Goal: Transaction & Acquisition: Subscribe to service/newsletter

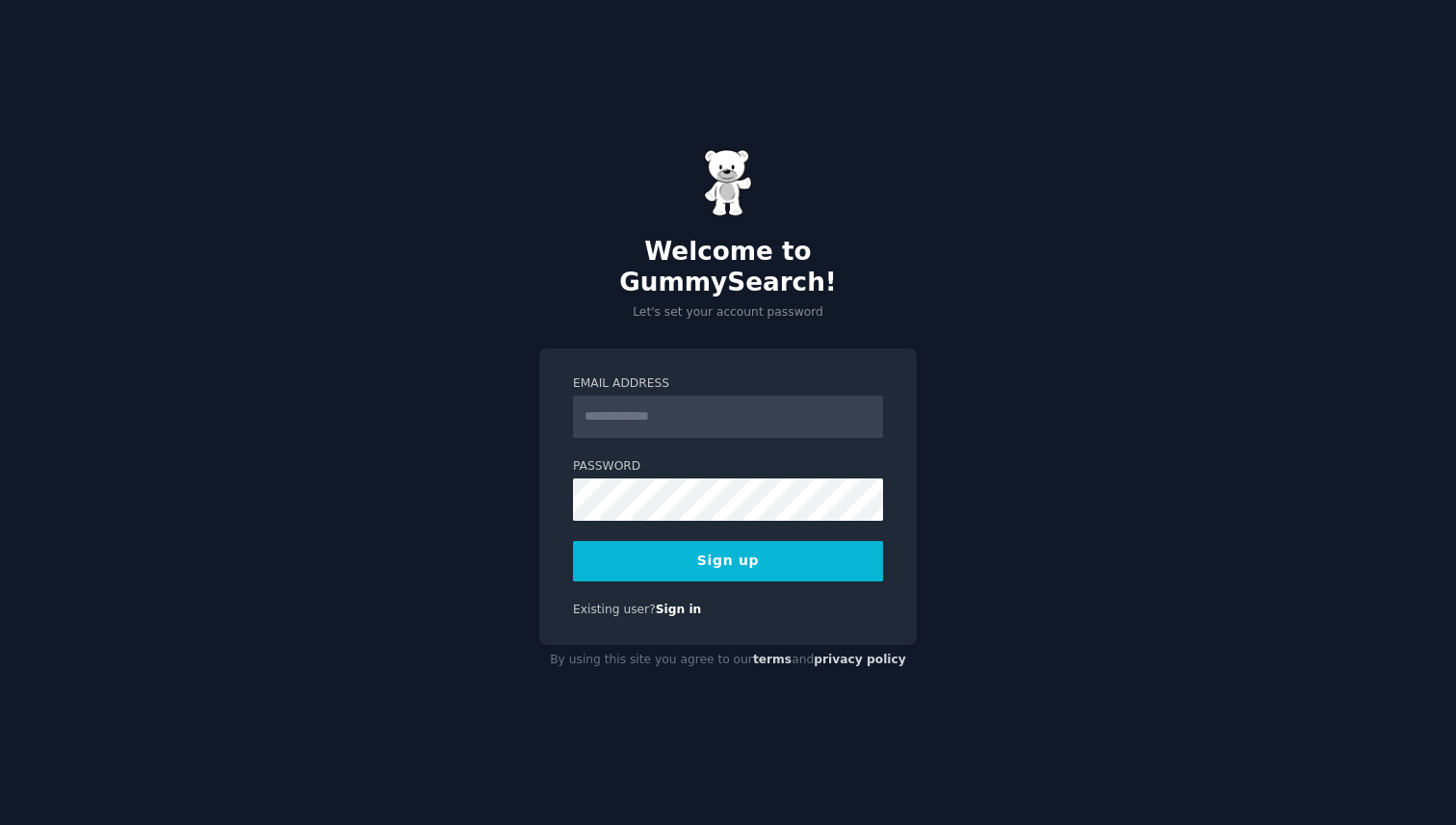
click at [692, 395] on input "Email Address" at bounding box center [728, 417] width 310 height 43
type input "**********"
click at [382, 466] on div "**********" at bounding box center [728, 412] width 1456 height 825
click at [741, 546] on button "Sign up" at bounding box center [728, 562] width 310 height 41
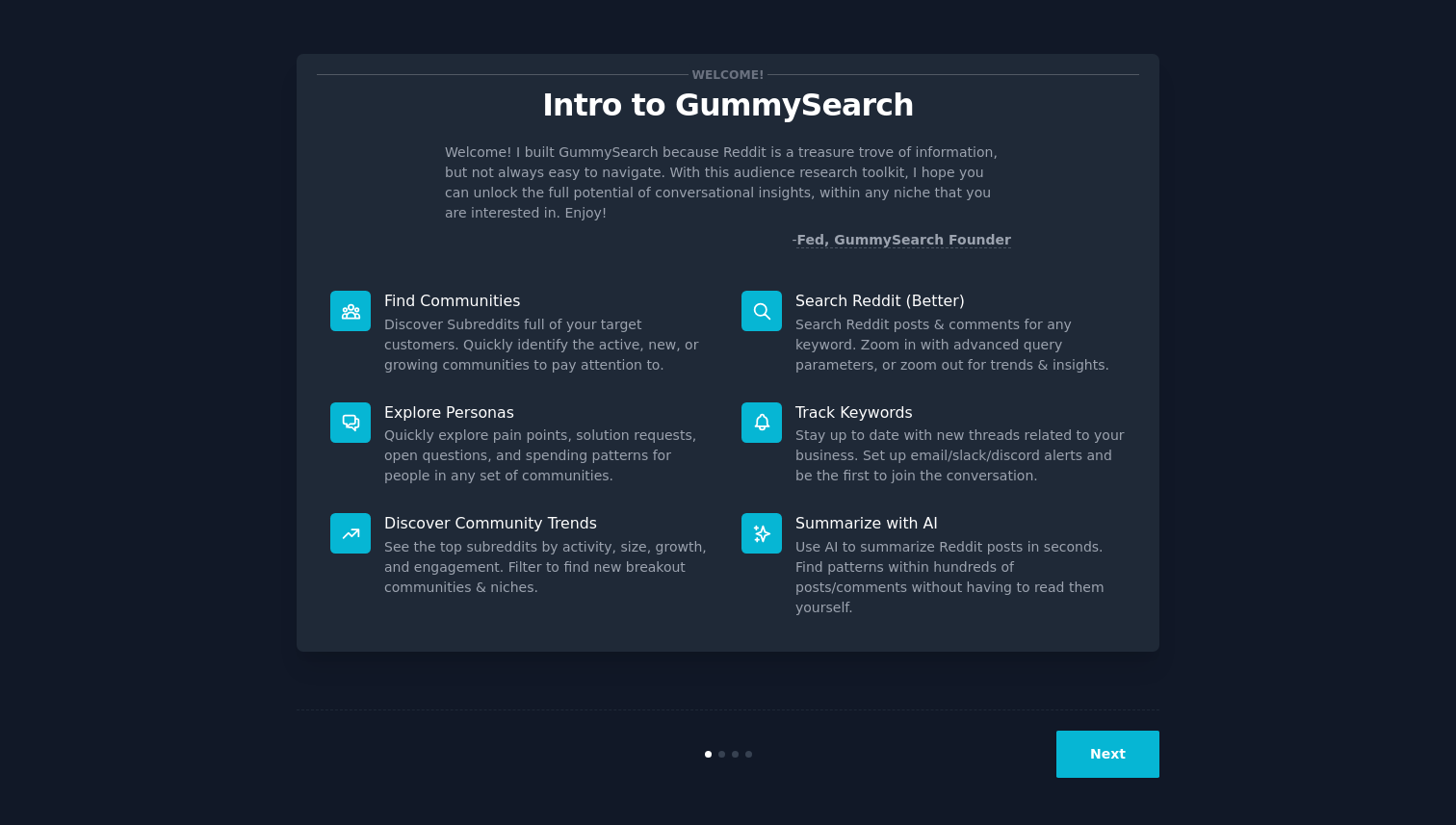
click at [1103, 761] on button "Next" at bounding box center [1108, 755] width 103 height 47
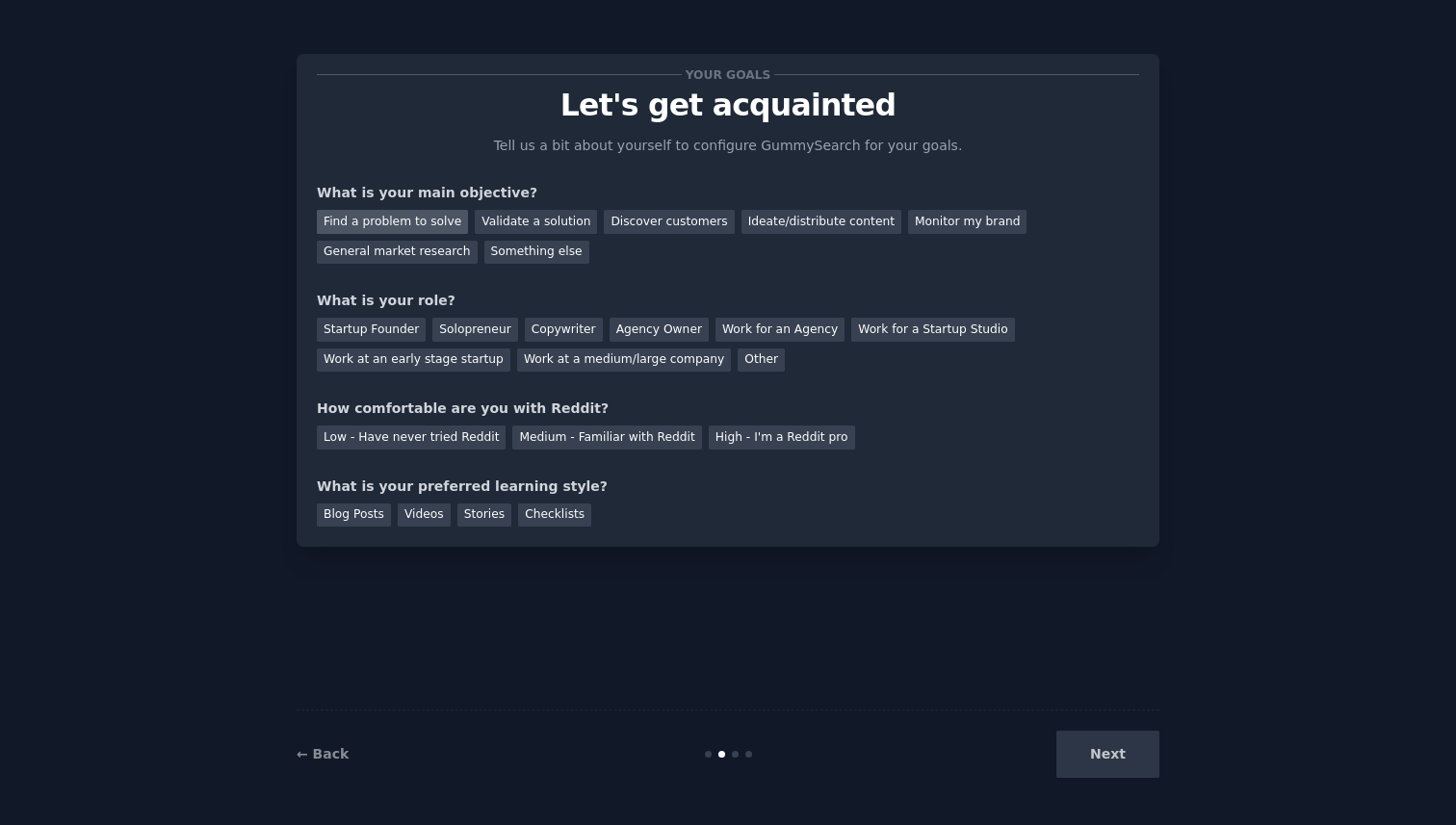
click at [435, 227] on div "Find a problem to solve" at bounding box center [392, 222] width 151 height 24
click at [500, 222] on div "Validate a solution" at bounding box center [536, 222] width 123 height 24
click at [427, 218] on div "Find a problem to solve" at bounding box center [392, 222] width 151 height 24
click at [547, 219] on div "Validate a solution" at bounding box center [536, 222] width 123 height 24
click at [1109, 754] on div "Next" at bounding box center [1016, 755] width 288 height 47
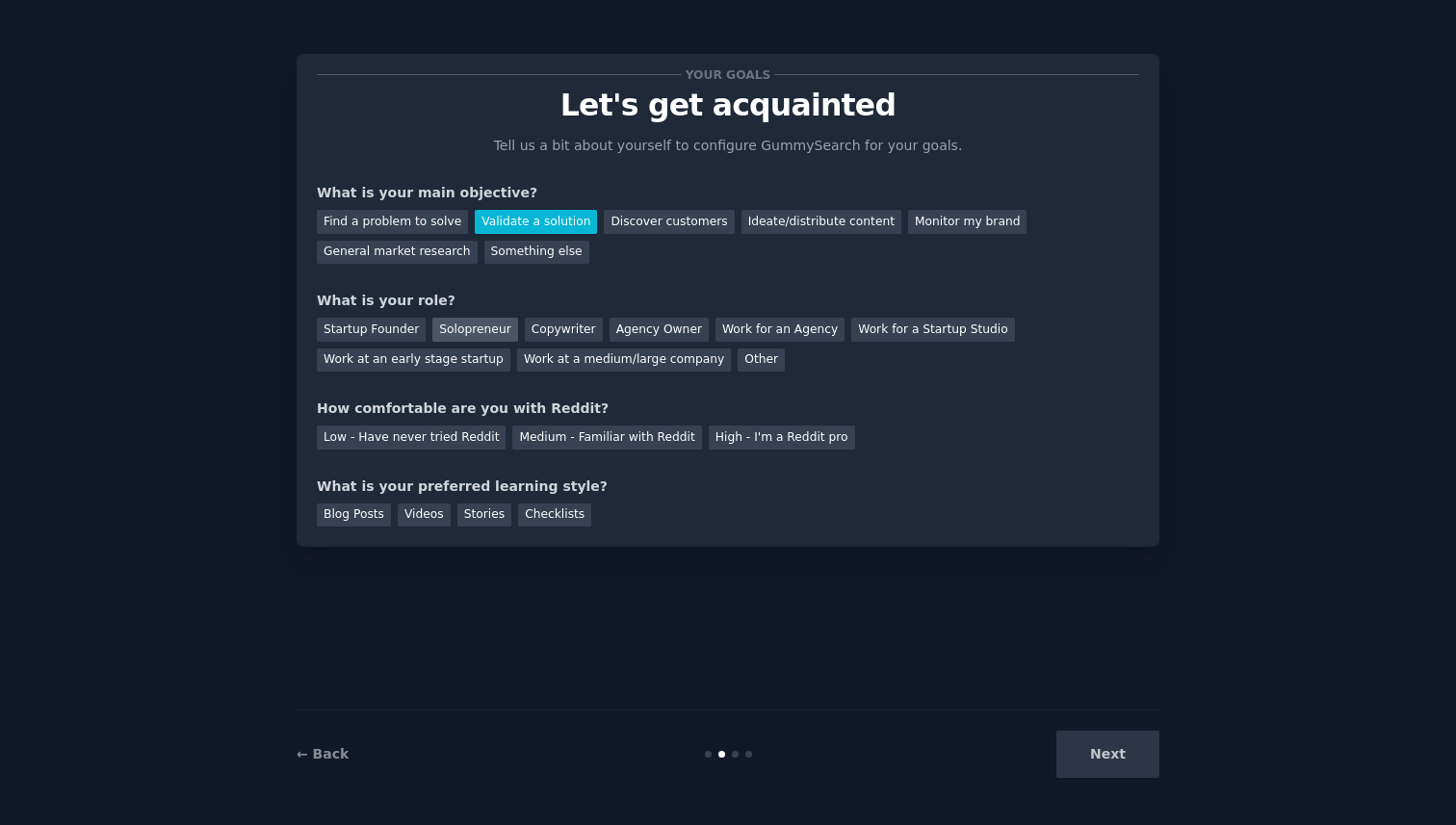
click at [456, 324] on div "Solopreneur" at bounding box center [474, 329] width 85 height 24
click at [546, 444] on div "Medium - Familiar with Reddit" at bounding box center [607, 437] width 189 height 24
click at [327, 522] on div "Blog Posts" at bounding box center [354, 515] width 74 height 24
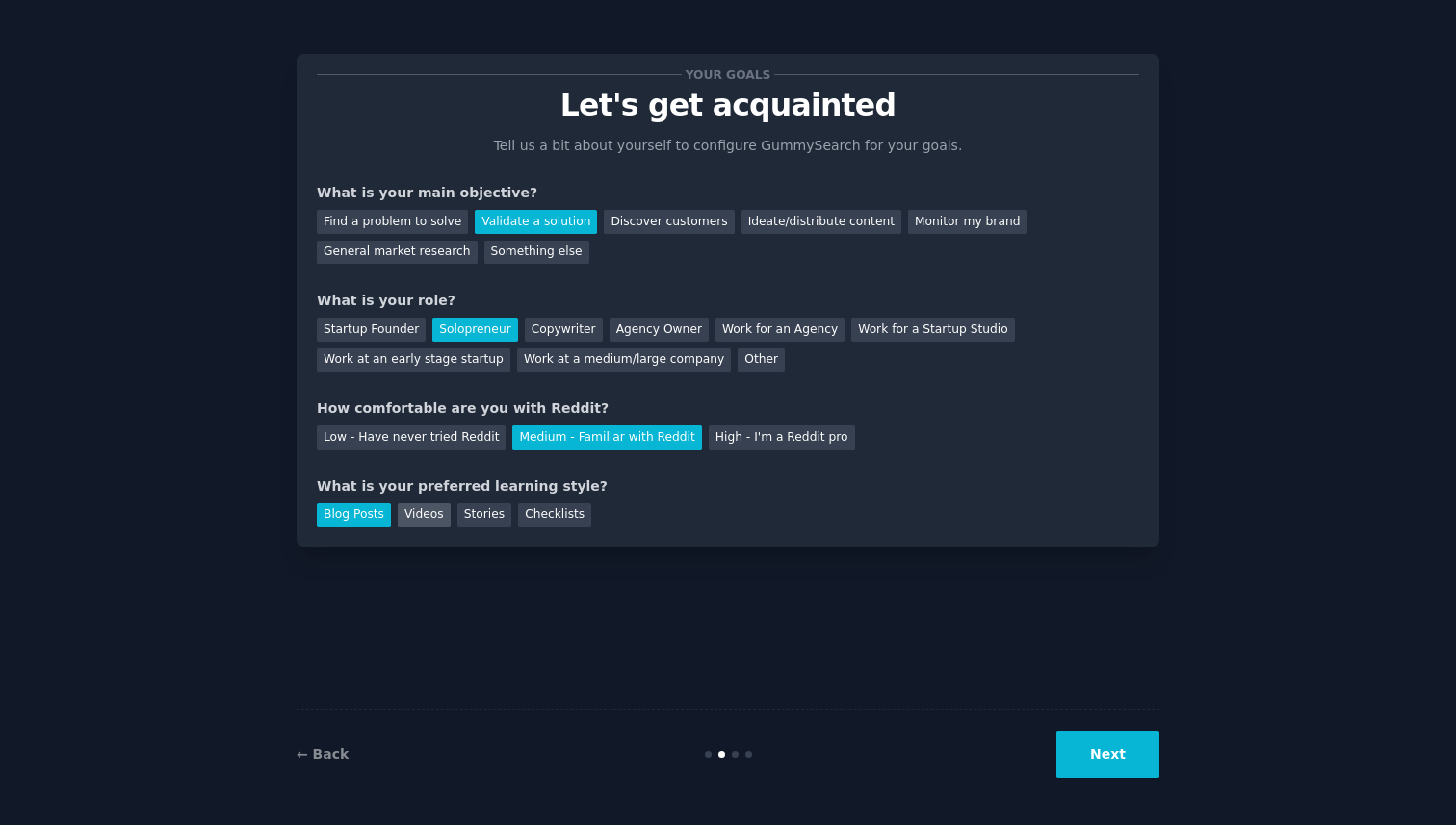
click at [427, 516] on div "Videos" at bounding box center [424, 515] width 53 height 24
click at [1095, 756] on button "Next" at bounding box center [1108, 755] width 103 height 47
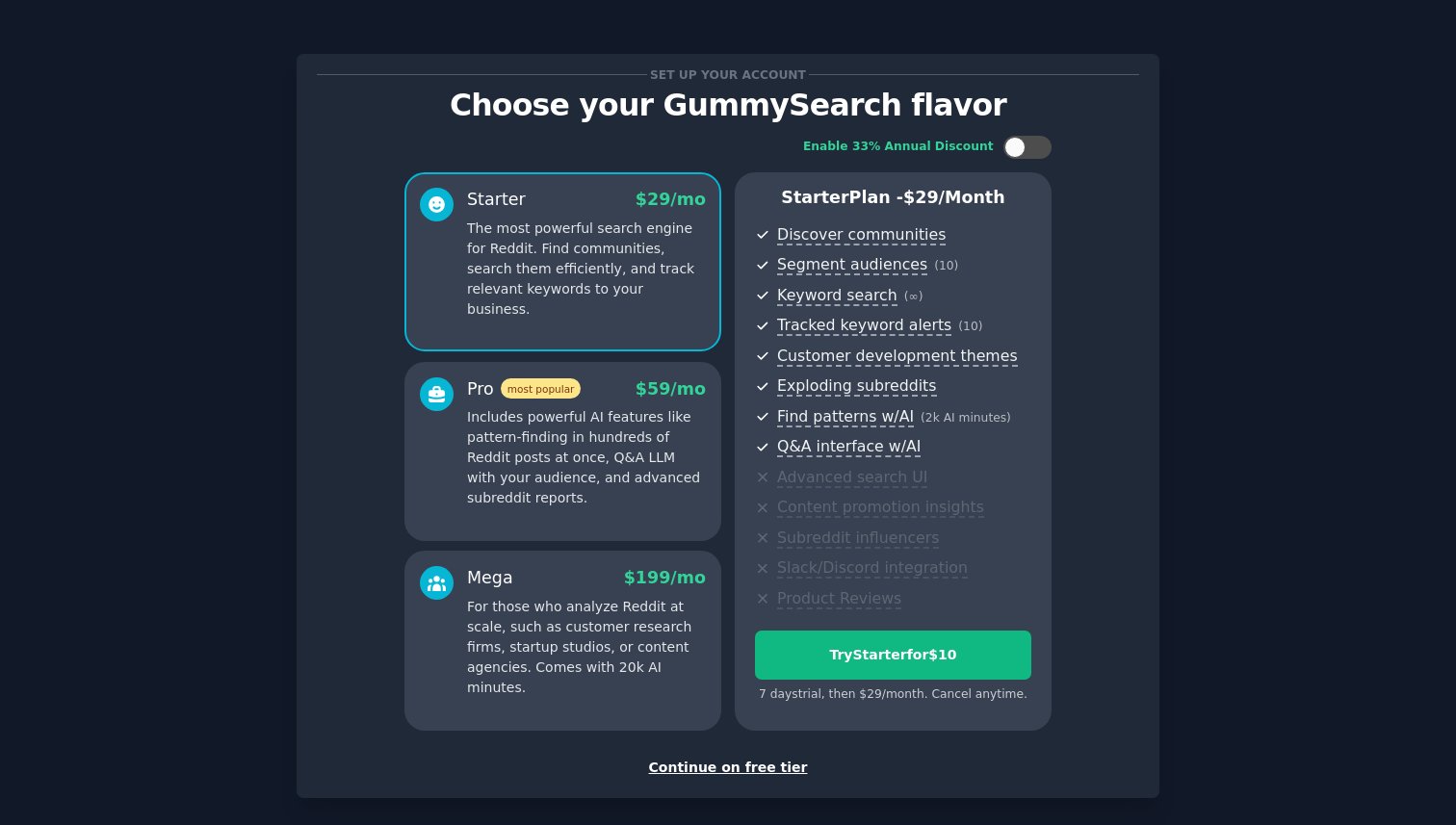
click at [765, 765] on div "Continue on free tier" at bounding box center [728, 768] width 822 height 20
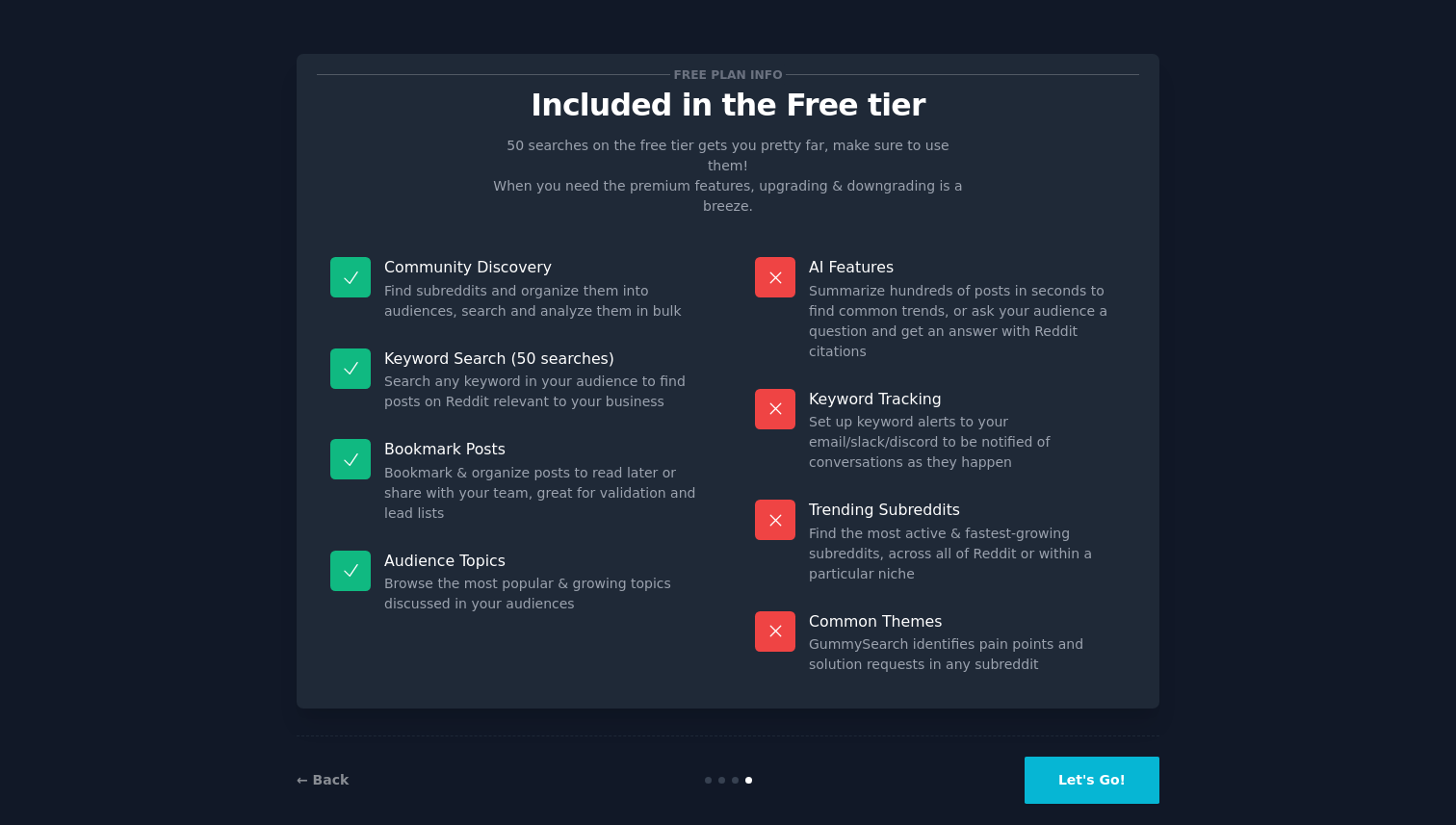
click at [1082, 765] on button "Let's Go!" at bounding box center [1092, 780] width 134 height 47
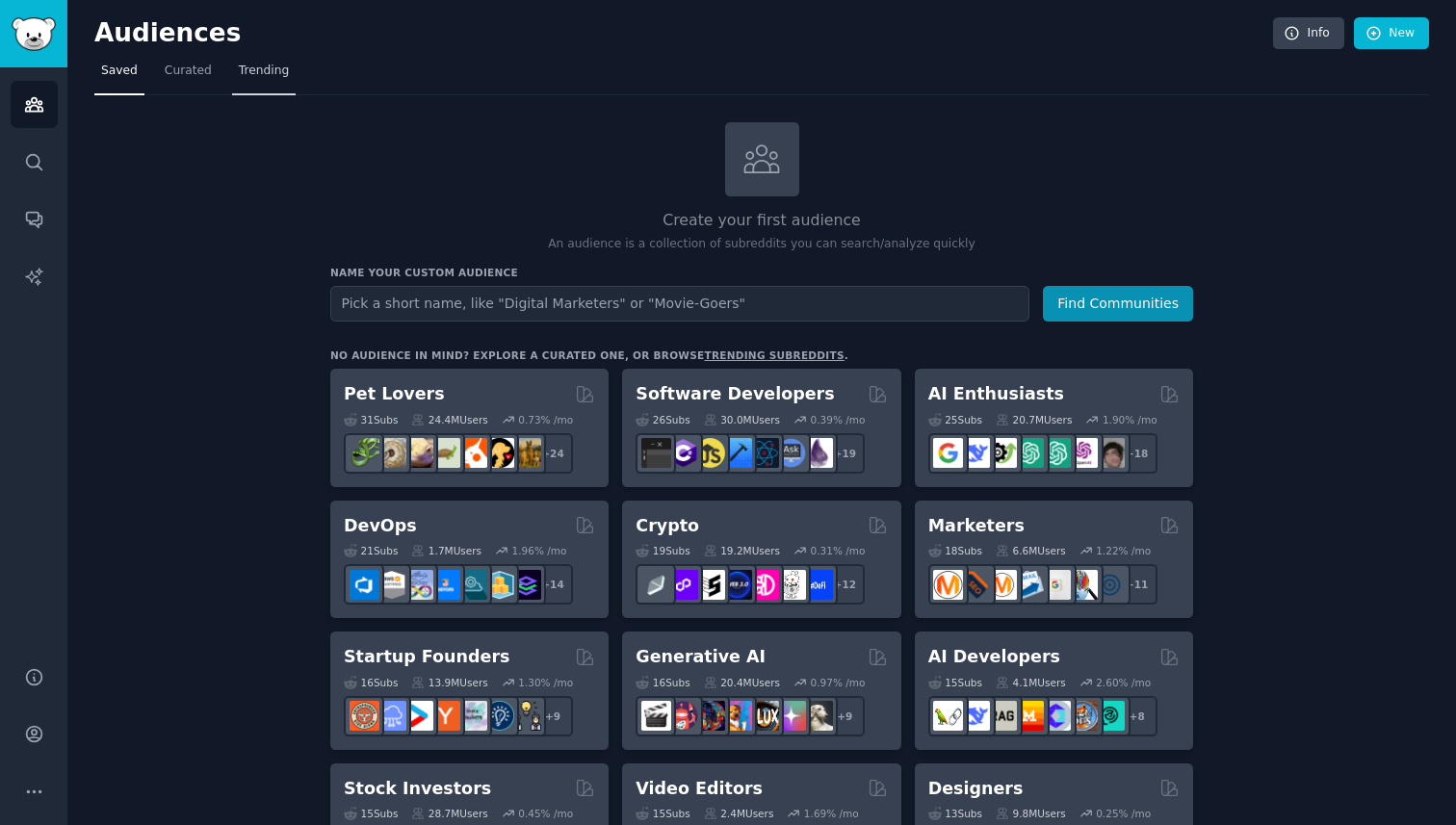
click at [264, 76] on span "Trending" at bounding box center [263, 71] width 50 height 18
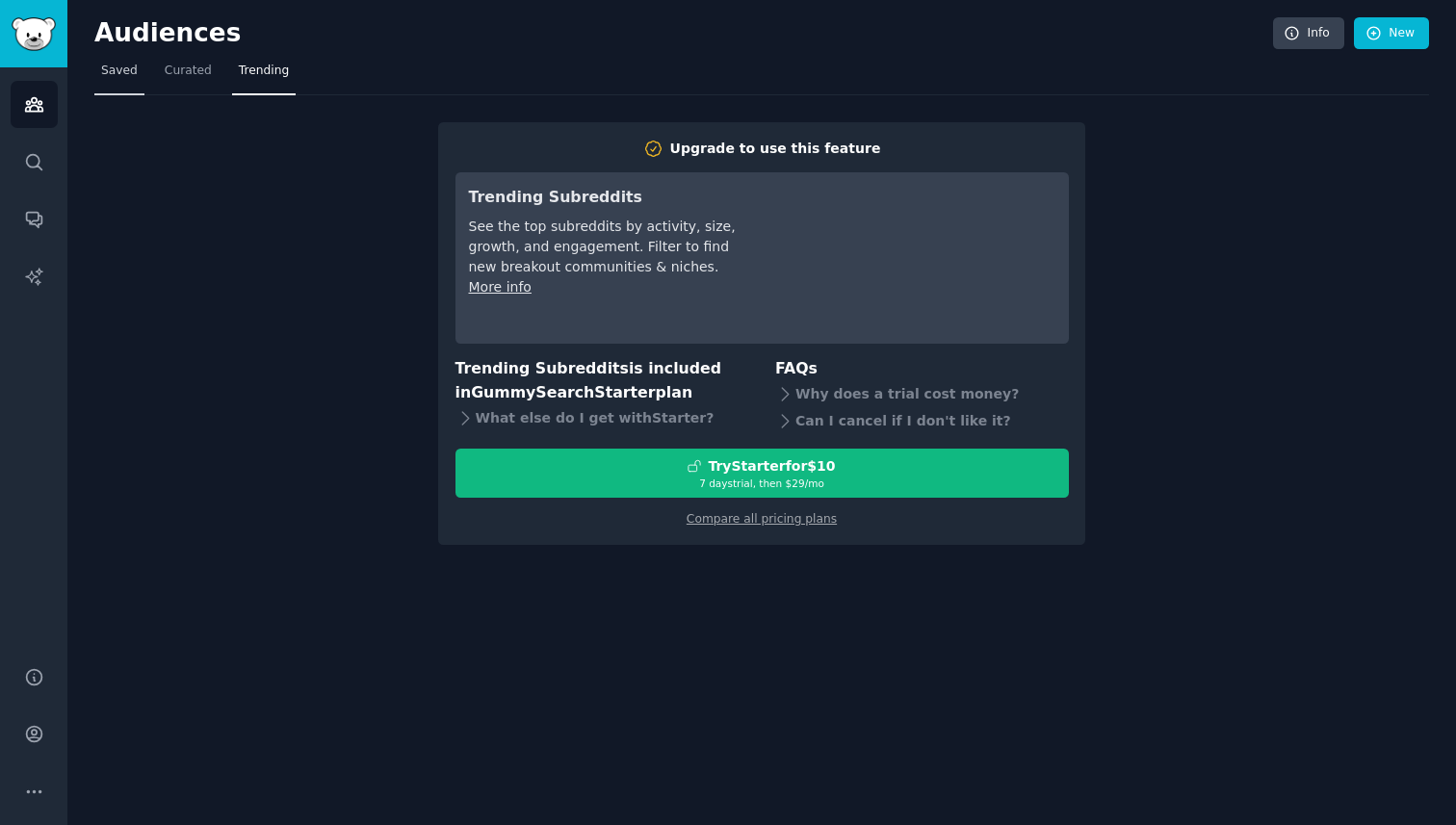
click at [112, 74] on span "Saved" at bounding box center [120, 71] width 37 height 18
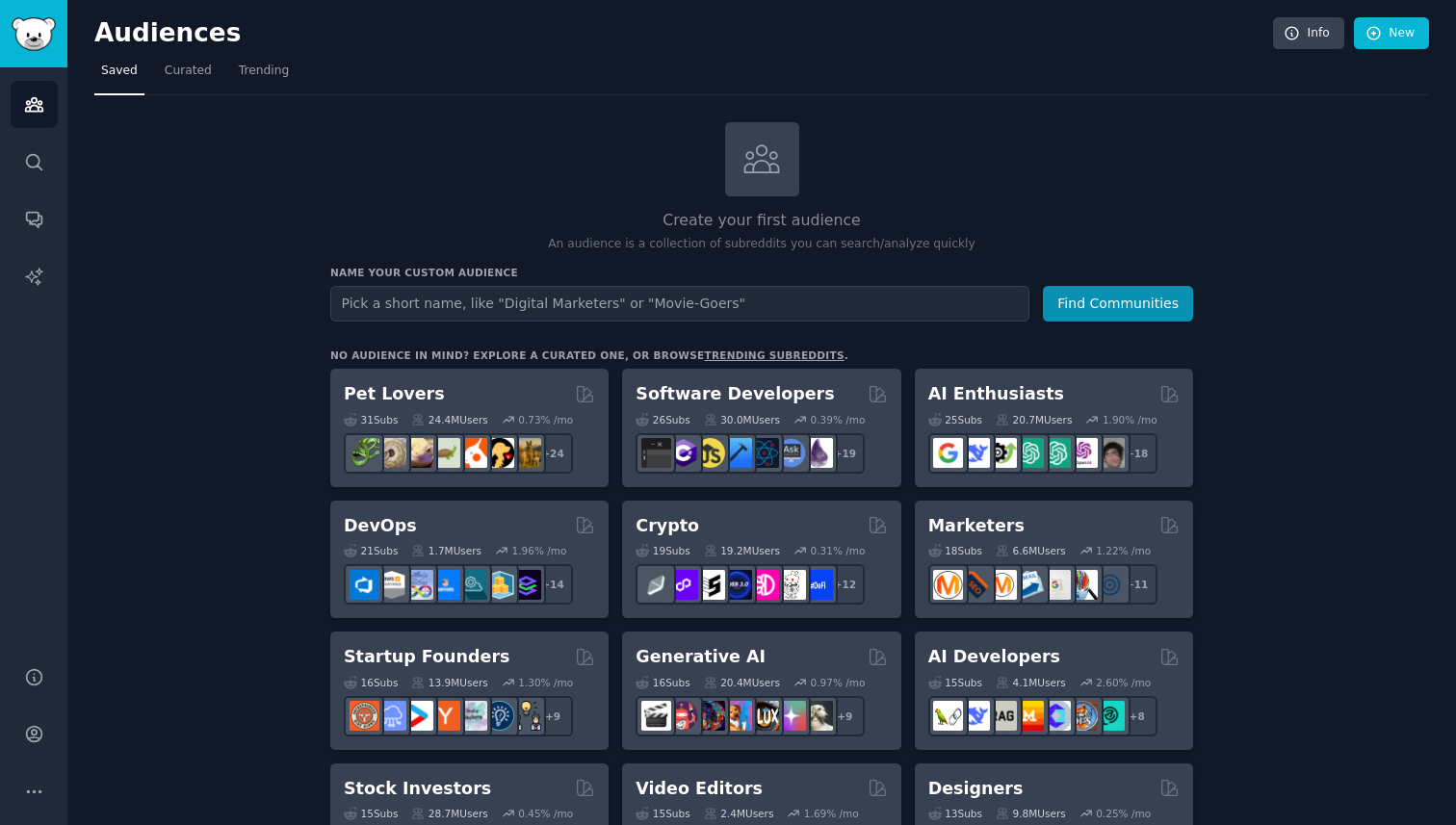
click at [704, 357] on link "trending subreddits" at bounding box center [773, 356] width 139 height 12
